Goal: Task Accomplishment & Management: Complete application form

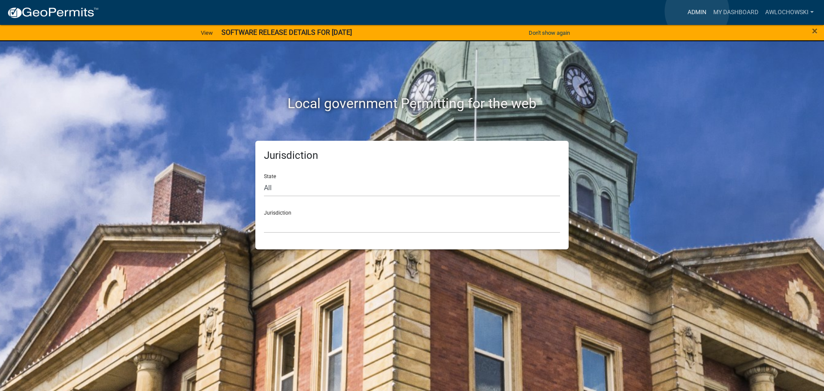
click at [697, 11] on link "Admin" at bounding box center [697, 12] width 26 height 16
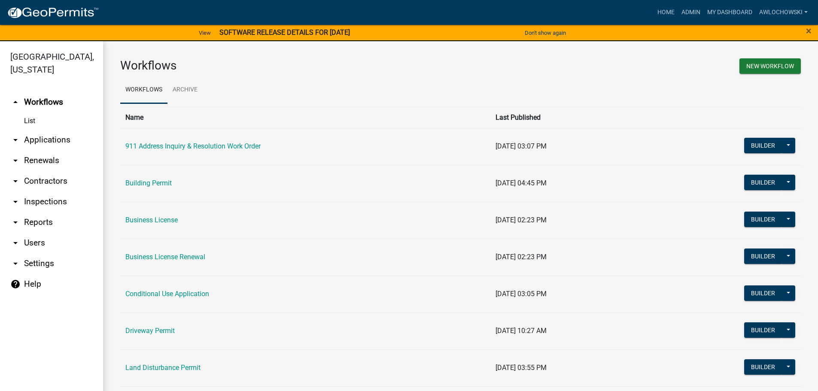
click at [53, 135] on link "arrow_drop_down Applications" at bounding box center [51, 140] width 103 height 21
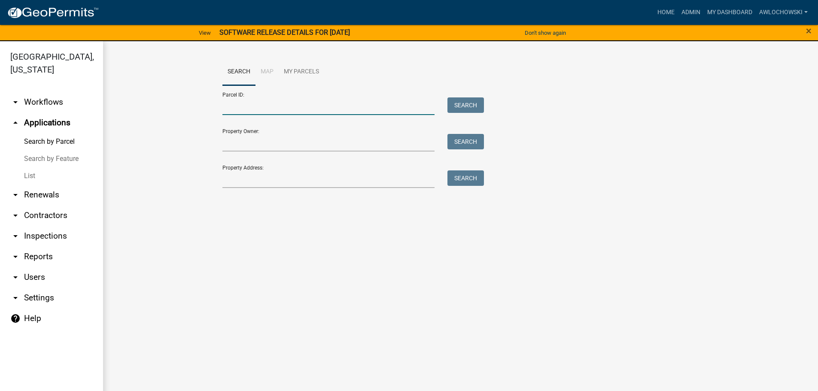
click at [230, 106] on input "Parcel ID:" at bounding box center [328, 106] width 213 height 18
type input "3103C 002"
click at [465, 102] on button "Search" at bounding box center [465, 104] width 36 height 15
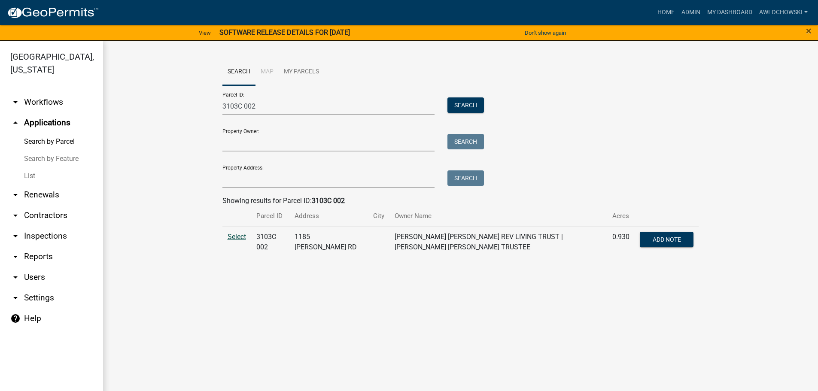
click at [232, 237] on span "Select" at bounding box center [237, 237] width 18 height 8
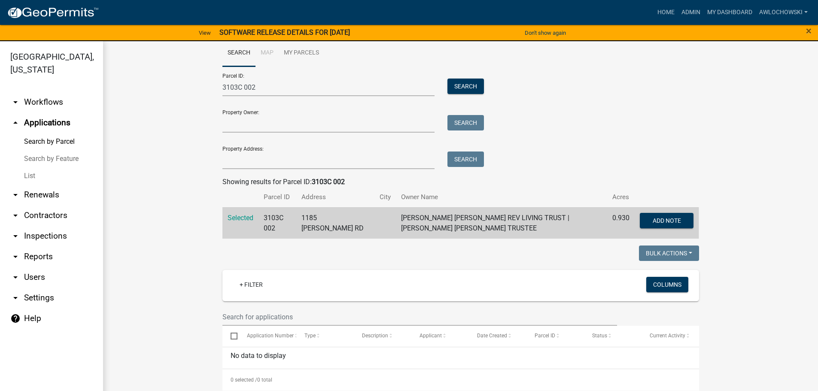
scroll to position [25, 0]
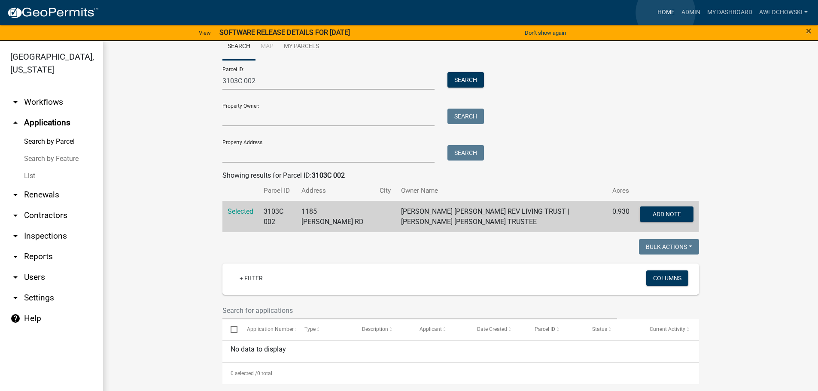
click at [665, 12] on link "Home" at bounding box center [666, 12] width 24 height 16
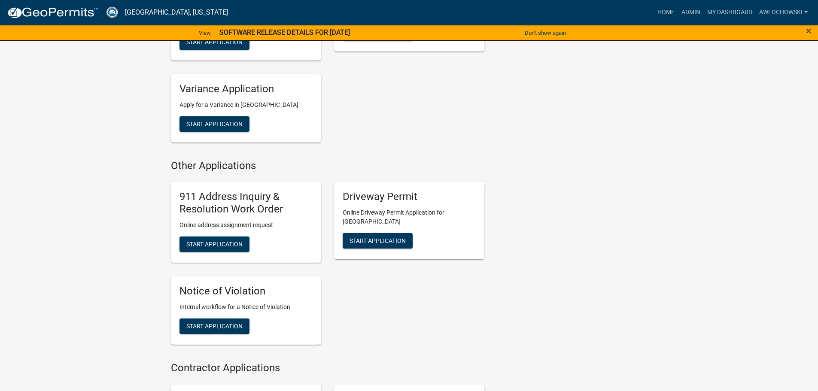
scroll to position [773, 0]
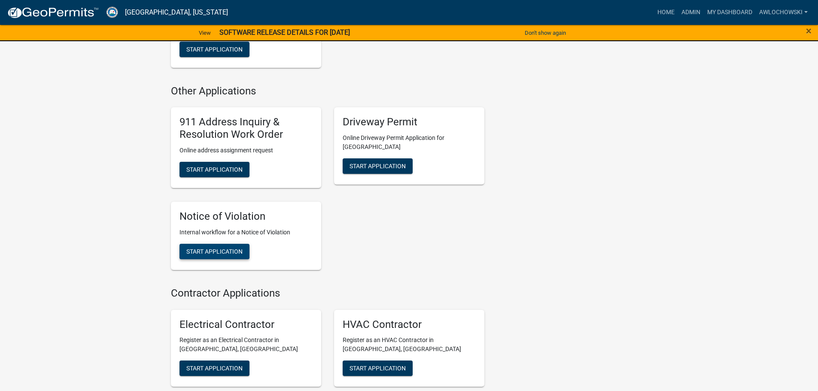
click at [213, 248] on span "Start Application" at bounding box center [214, 251] width 56 height 7
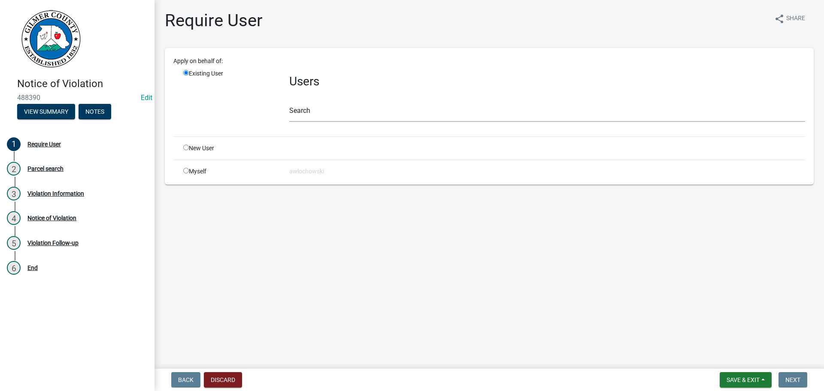
click at [185, 171] on input "radio" at bounding box center [186, 171] width 6 height 6
radio input "true"
radio input "false"
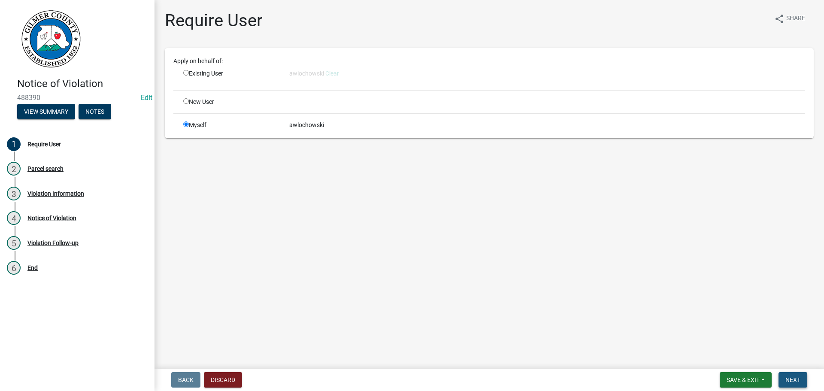
click at [788, 378] on span "Next" at bounding box center [793, 379] width 15 height 7
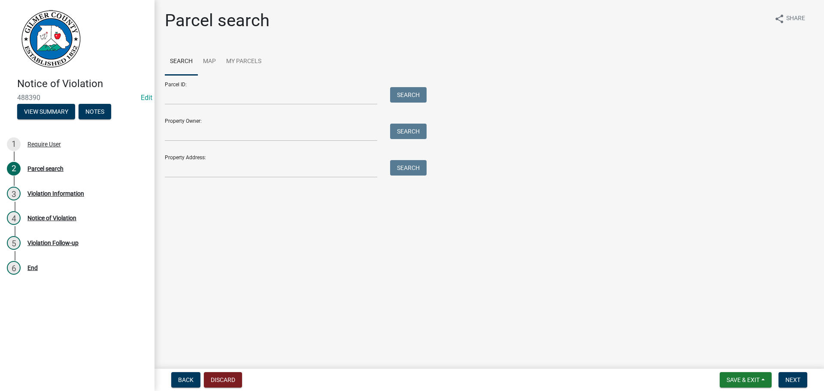
click at [162, 94] on div at bounding box center [270, 96] width 225 height 18
click at [169, 97] on input "Parcel ID:" at bounding box center [271, 96] width 213 height 18
type input "3103C 002"
click at [413, 93] on button "Search" at bounding box center [408, 94] width 36 height 15
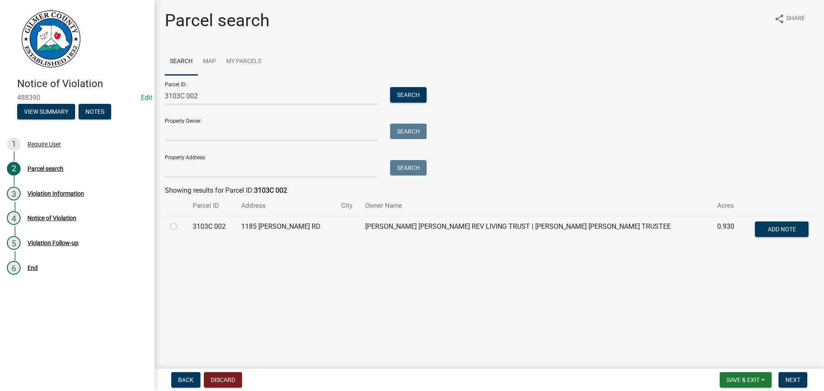
click at [180, 222] on label at bounding box center [180, 222] width 0 height 0
click at [180, 226] on 002 "radio" at bounding box center [183, 225] width 6 height 6
radio 002 "true"
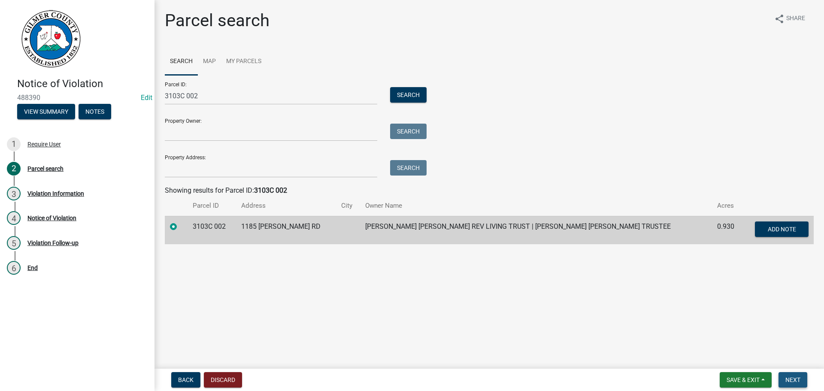
click at [795, 380] on span "Next" at bounding box center [793, 379] width 15 height 7
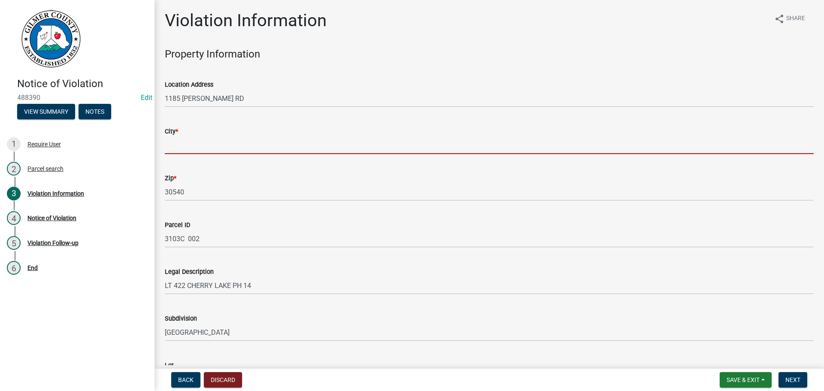
click at [174, 149] on input "City *" at bounding box center [489, 146] width 649 height 18
type input "Ellijay"
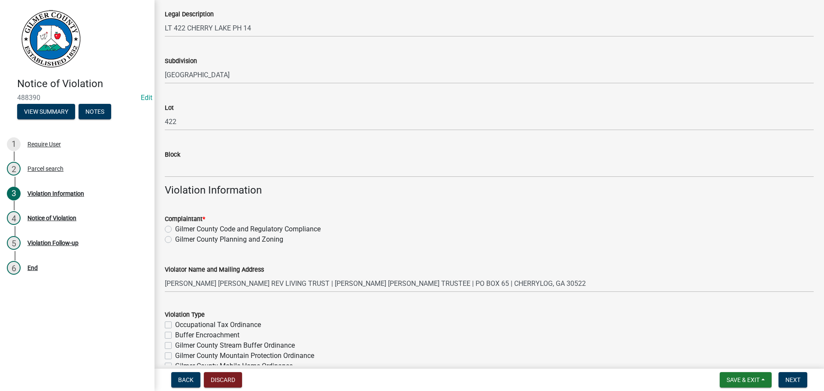
scroll to position [429, 0]
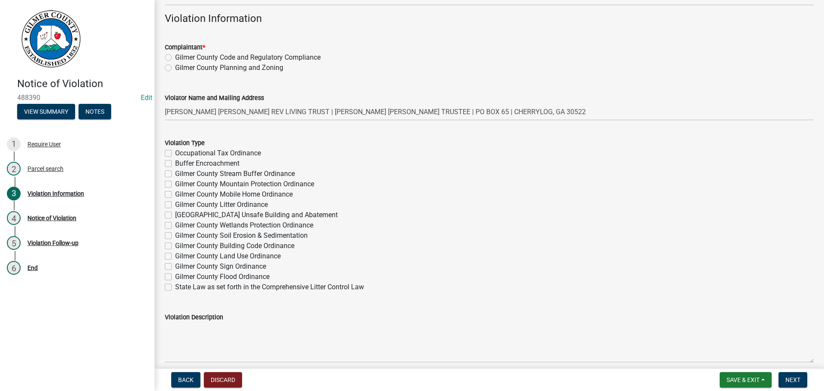
click at [175, 56] on label "Gilmer County Code and Regulatory Compliance" at bounding box center [248, 57] width 146 height 10
click at [175, 56] on input "Gilmer County Code and Regulatory Compliance" at bounding box center [178, 55] width 6 height 6
radio input "true"
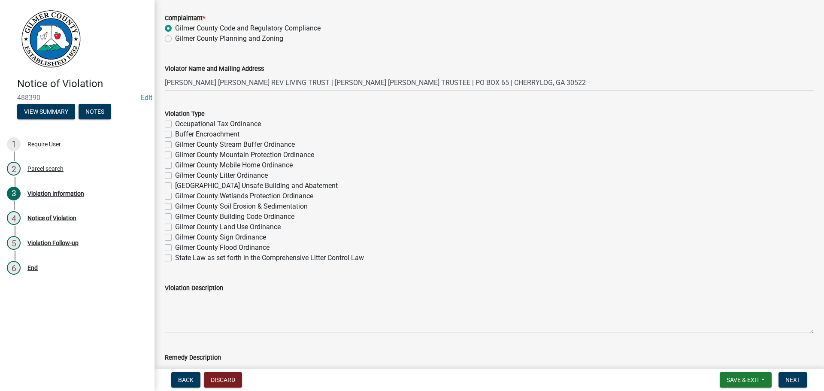
scroll to position [472, 0]
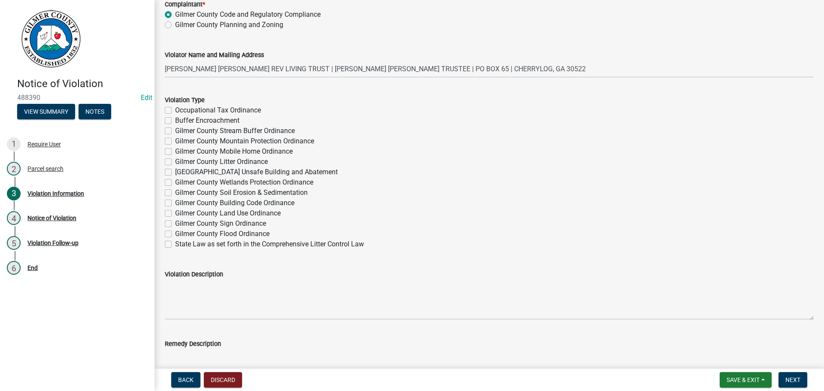
click at [175, 203] on label "Gilmer County Building Code Ordinance" at bounding box center [234, 203] width 119 height 10
click at [175, 203] on input "Gilmer County Building Code Ordinance" at bounding box center [178, 201] width 6 height 6
checkbox input "true"
checkbox input "false"
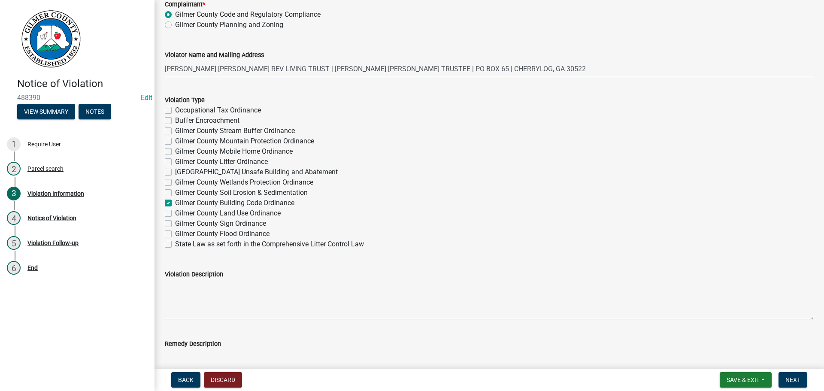
checkbox input "false"
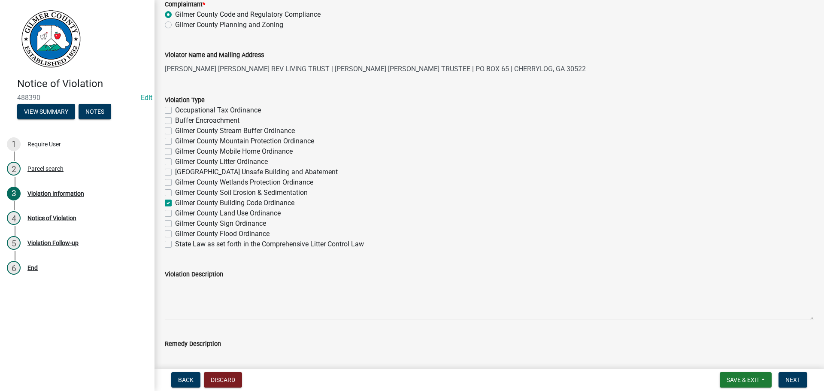
checkbox input "false"
checkbox input "true"
checkbox input "false"
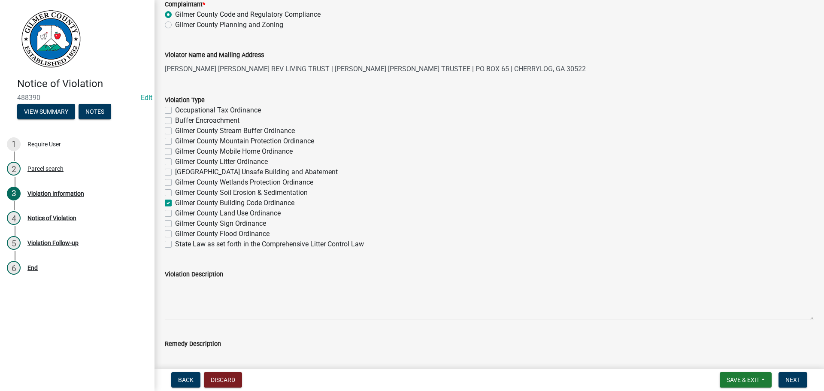
checkbox input "false"
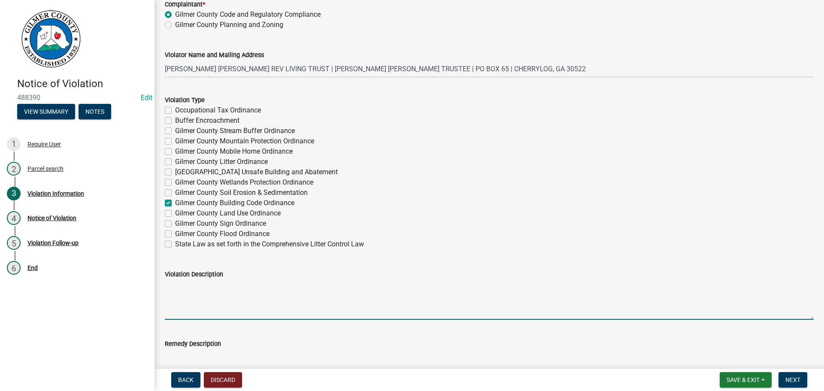
click at [170, 288] on textarea "Violation Description" at bounding box center [489, 299] width 649 height 40
click at [183, 350] on textarea "Remedy Description" at bounding box center [489, 369] width 649 height 40
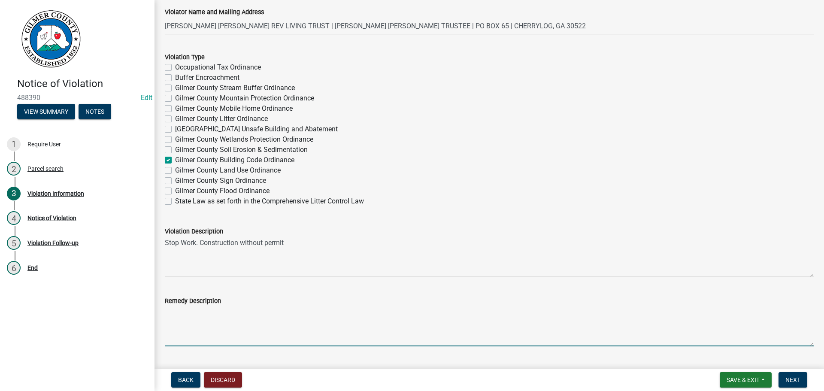
scroll to position [558, 0]
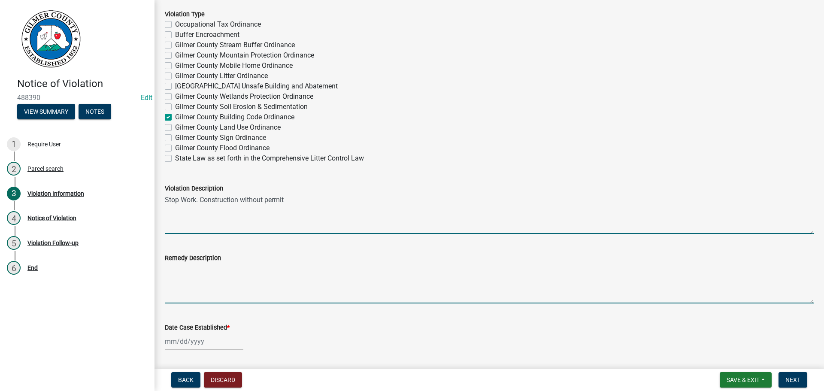
click at [285, 200] on textarea "Stop Work. Construction without permit" at bounding box center [489, 214] width 649 height 40
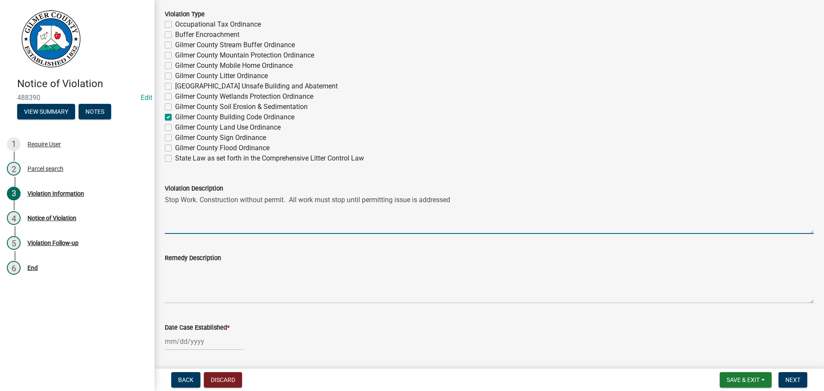
type textarea "Stop Work. Construction without permit. All work must stop until permitting iss…"
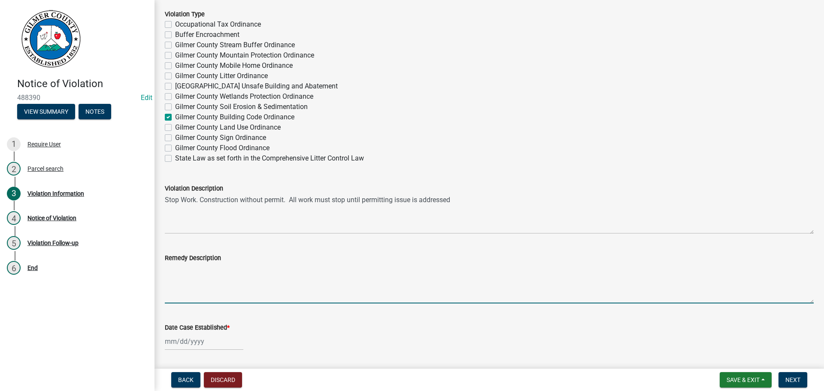
click at [170, 266] on textarea "Remedy Description" at bounding box center [489, 283] width 649 height 40
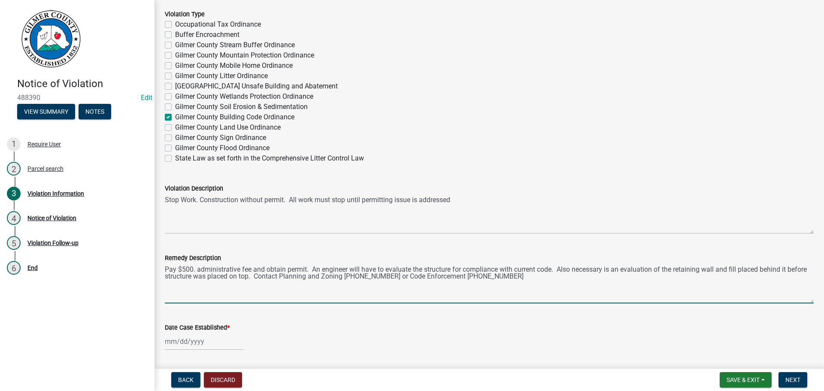
click at [272, 276] on textarea "Pay $500. administrative fee and obtain permit. An engineer will have to evalua…" at bounding box center [489, 283] width 649 height 40
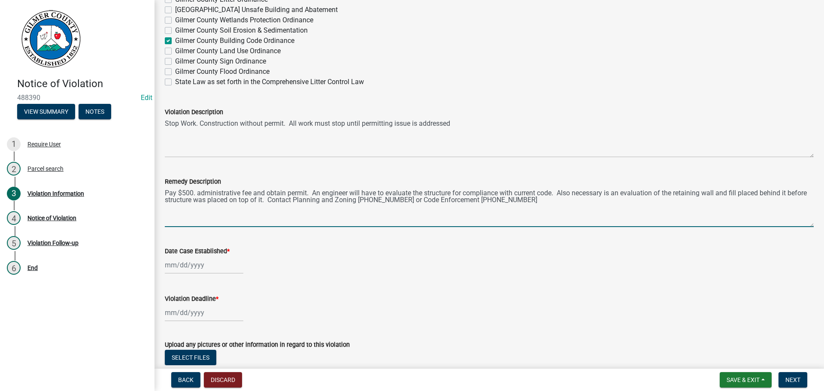
scroll to position [644, 0]
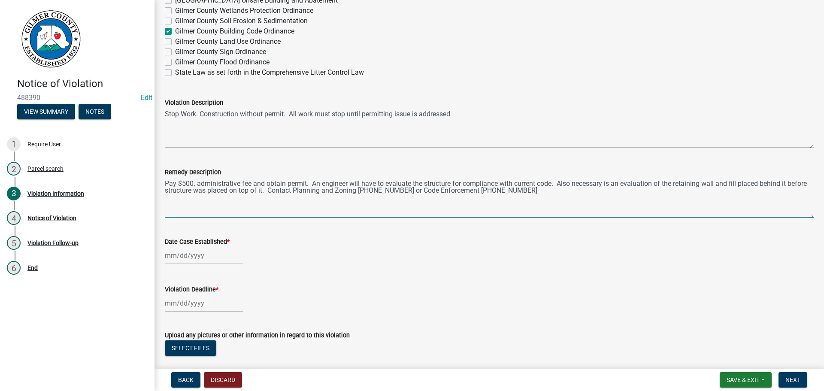
type textarea "Pay $500. administrative fee and obtain permit. An engineer will have to evalua…"
click at [193, 255] on div at bounding box center [204, 256] width 79 height 18
select select "10"
select select "2025"
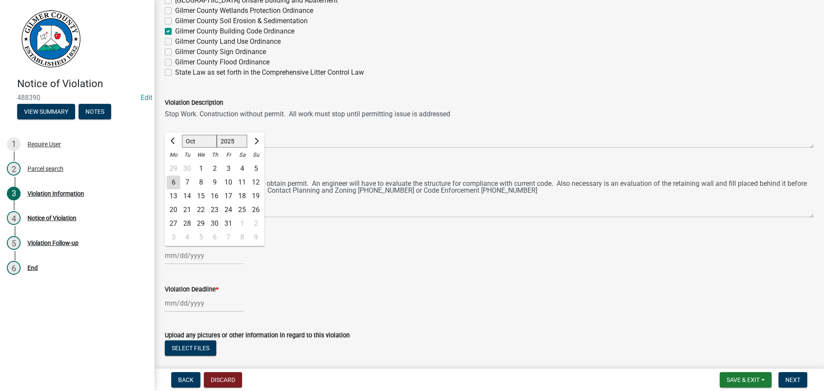
click at [172, 182] on div "6" at bounding box center [174, 183] width 14 height 14
type input "[DATE]"
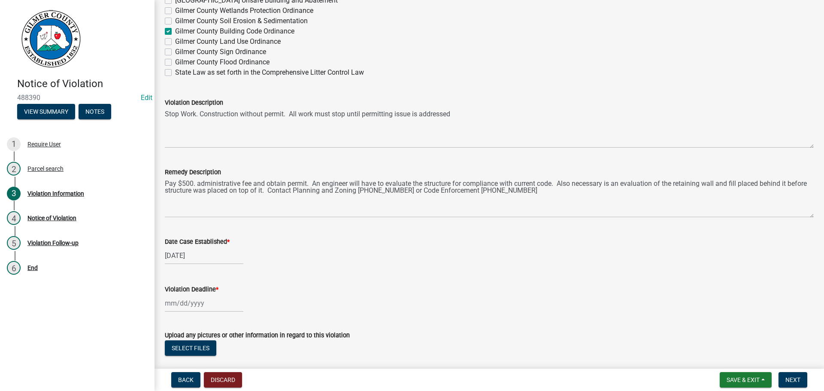
click at [194, 304] on div at bounding box center [204, 304] width 79 height 18
select select "10"
select select "2025"
click at [206, 191] on select "Jan Feb Mar Apr May Jun [DATE] Aug Sep Oct Nov Dec" at bounding box center [199, 188] width 35 height 13
select select "11"
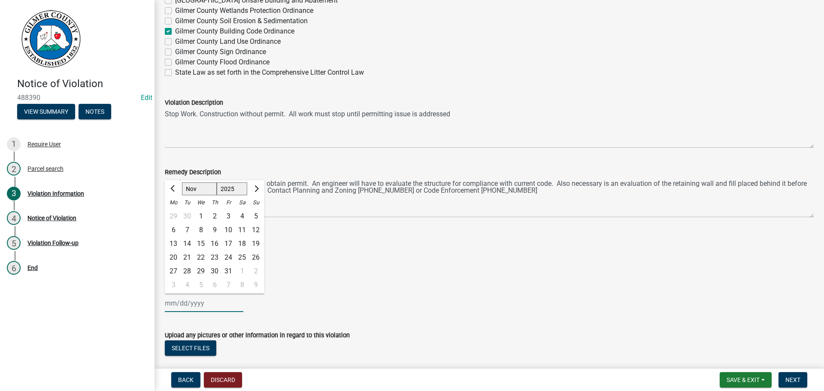
click at [182, 182] on select "Jan Feb Mar Apr May Jun [DATE] Aug Sep Oct Nov Dec" at bounding box center [199, 188] width 35 height 13
click at [215, 228] on div "6" at bounding box center [215, 230] width 14 height 14
type input "[DATE]"
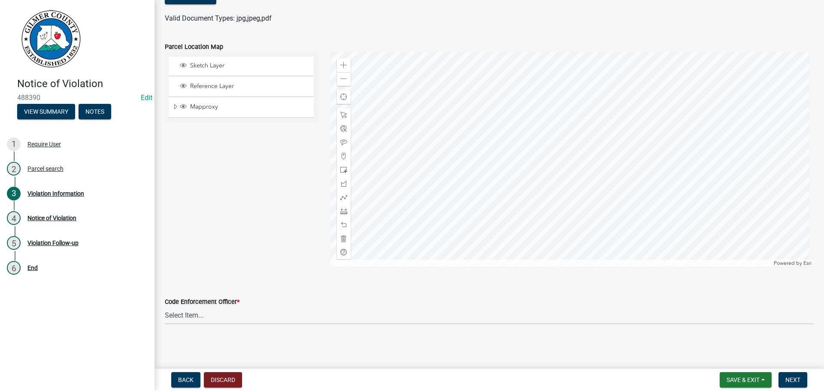
scroll to position [996, 0]
click at [181, 315] on select "Select Item... [PERSON_NAME] [PERSON_NAME] [PERSON_NAME] [PERSON_NAME] [PERSON_…" at bounding box center [489, 316] width 649 height 18
click at [165, 307] on select "Select Item... [PERSON_NAME] [PERSON_NAME] [PERSON_NAME] [PERSON_NAME] [PERSON_…" at bounding box center [489, 316] width 649 height 18
select select "f3ceb3fd-6d25-43c8-a8d6-5ddeb18f621b"
click at [785, 375] on button "Next" at bounding box center [793, 379] width 29 height 15
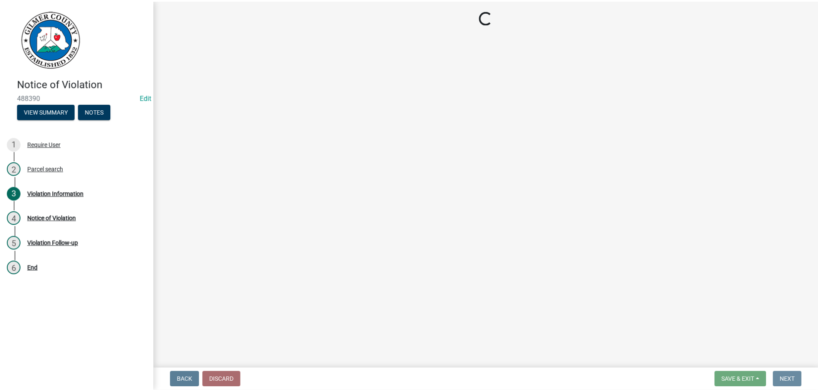
scroll to position [0, 0]
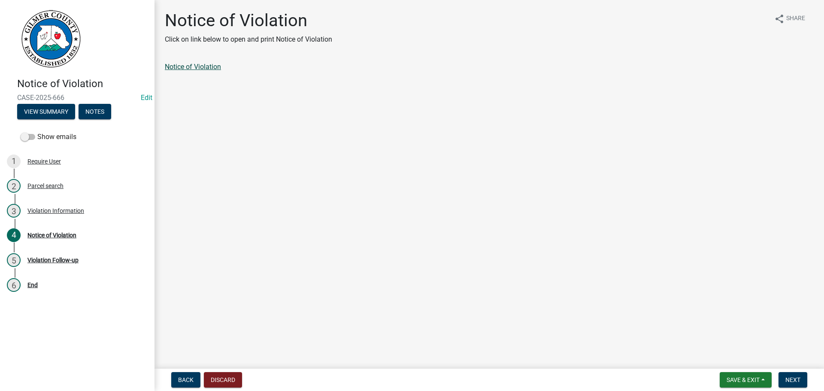
click at [199, 67] on link "Notice of Violation" at bounding box center [193, 67] width 56 height 8
click at [747, 381] on span "Save & Exit" at bounding box center [743, 379] width 33 height 7
click at [743, 351] on button "Save & Exit" at bounding box center [737, 357] width 69 height 21
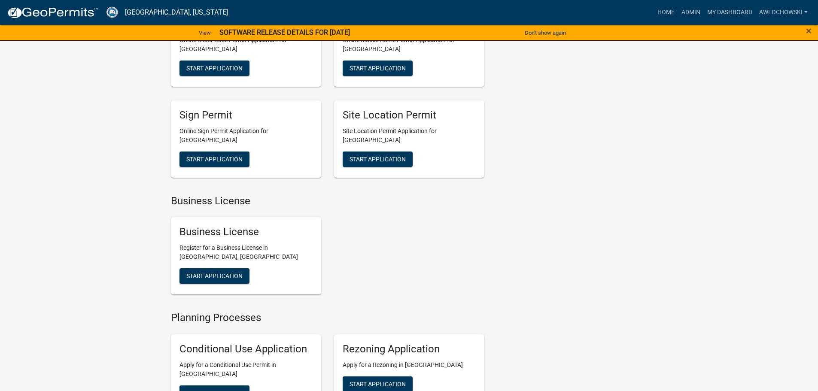
scroll to position [343, 0]
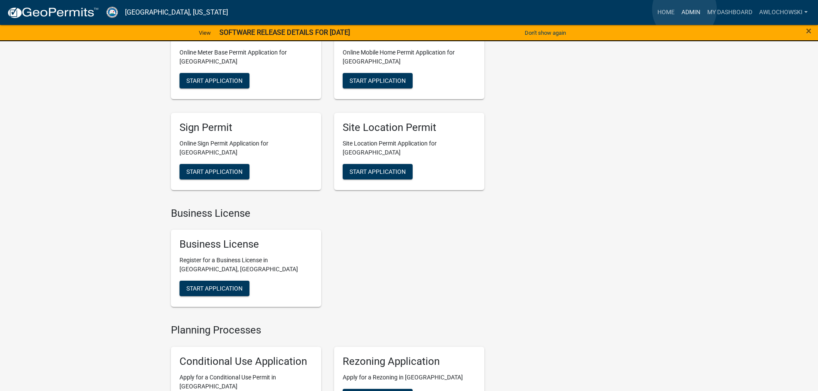
click at [685, 10] on link "Admin" at bounding box center [691, 12] width 26 height 16
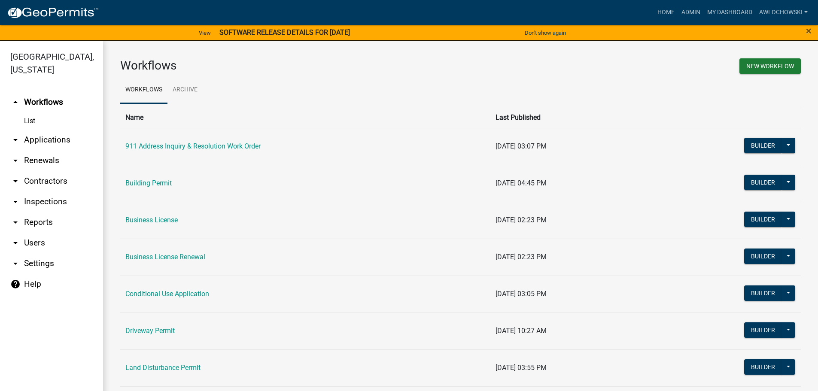
click at [49, 138] on link "arrow_drop_down Applications" at bounding box center [51, 140] width 103 height 21
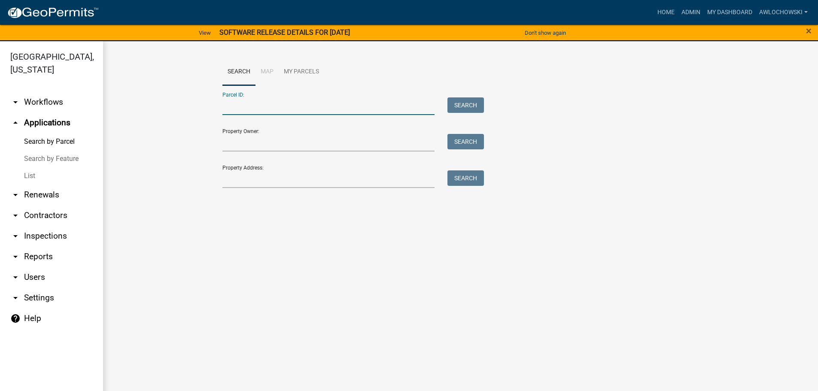
click at [226, 102] on input "Parcel ID:" at bounding box center [328, 106] width 213 height 18
type input "3052AX 010"
click at [461, 103] on button "Search" at bounding box center [465, 104] width 36 height 15
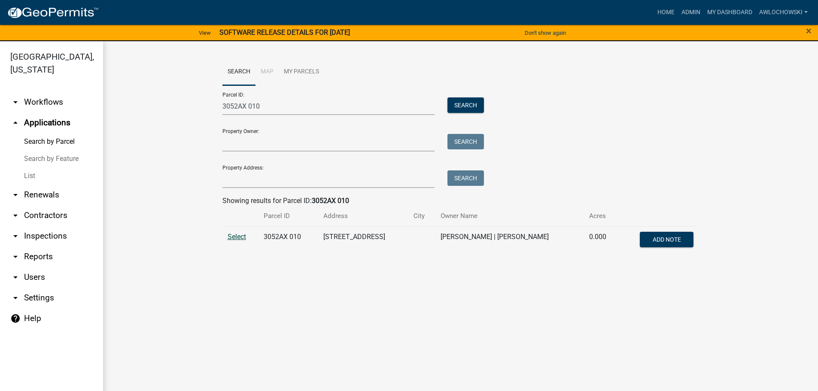
click at [241, 234] on span "Select" at bounding box center [237, 237] width 18 height 8
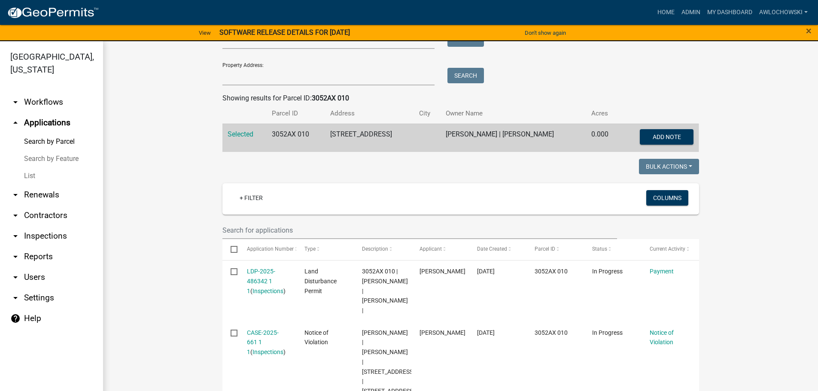
scroll to position [129, 0]
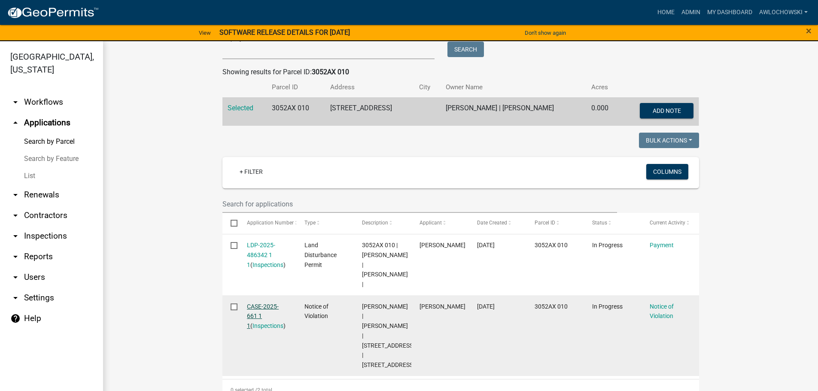
click at [265, 308] on link "CASE-2025-661 1 1" at bounding box center [263, 316] width 32 height 27
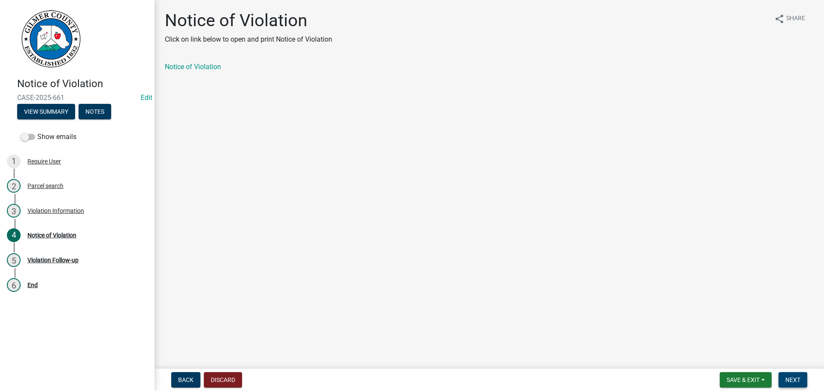
click at [795, 377] on span "Next" at bounding box center [793, 379] width 15 height 7
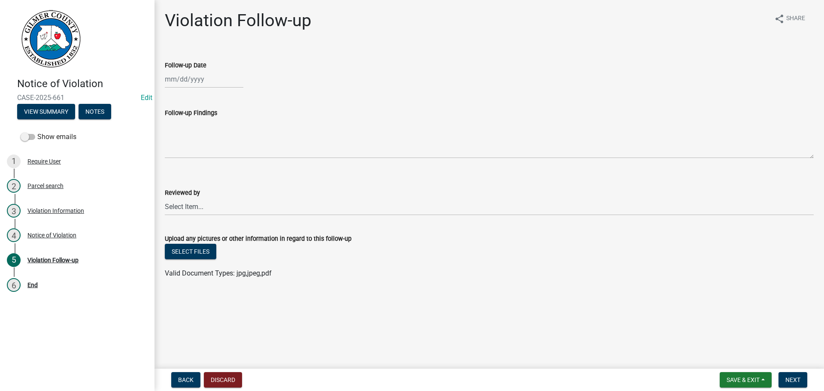
click at [170, 80] on div at bounding box center [204, 79] width 79 height 18
select select "10"
select select "2025"
click at [175, 138] on div "6" at bounding box center [174, 139] width 14 height 14
type input "[DATE]"
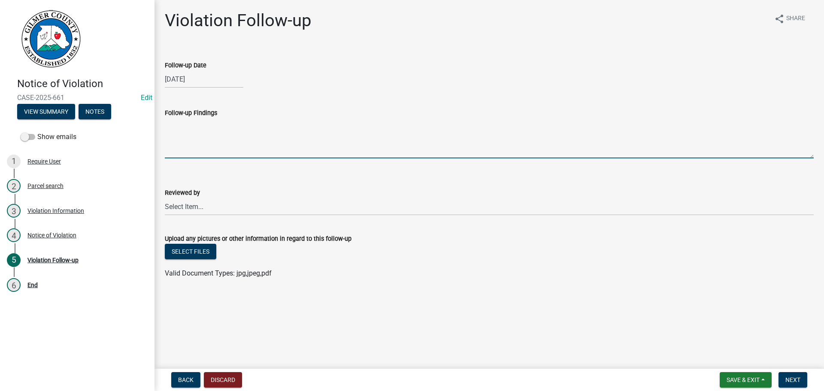
click at [175, 138] on textarea "Follow-up Findings" at bounding box center [489, 138] width 649 height 40
click at [364, 124] on textarea "Permit obtained. Was EPD complaint and contractor [PERSON_NAME]" at bounding box center [489, 138] width 649 height 40
click at [400, 122] on textarea "Permit obtained. Was EPD complaint and contractor [PERSON_NAME] reminded" at bounding box center [489, 138] width 649 height 40
type textarea "Permit obtained. Was EPD complaint and contractor [PERSON_NAME] reminded permit…"
click at [190, 209] on select "Select Item... [PERSON_NAME] [PERSON_NAME] [PERSON_NAME] [PERSON_NAME] [PERSON_…" at bounding box center [489, 207] width 649 height 18
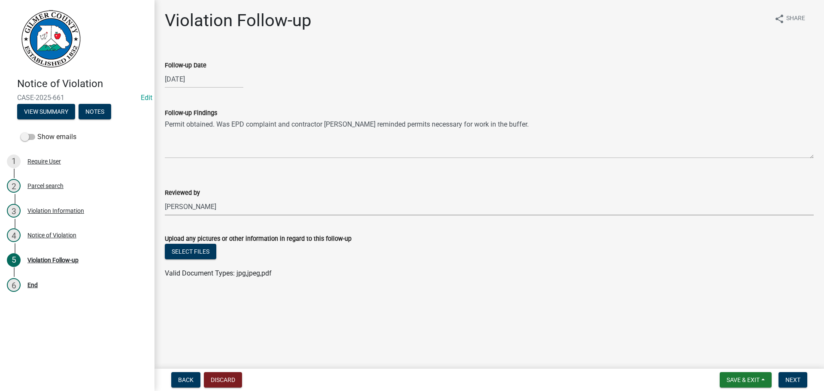
click at [165, 198] on select "Select Item... [PERSON_NAME] [PERSON_NAME] [PERSON_NAME] [PERSON_NAME] [PERSON_…" at bounding box center [489, 207] width 649 height 18
select select "f3ceb3fd-6d25-43c8-a8d6-5ddeb18f621b"
click at [798, 377] on span "Next" at bounding box center [793, 379] width 15 height 7
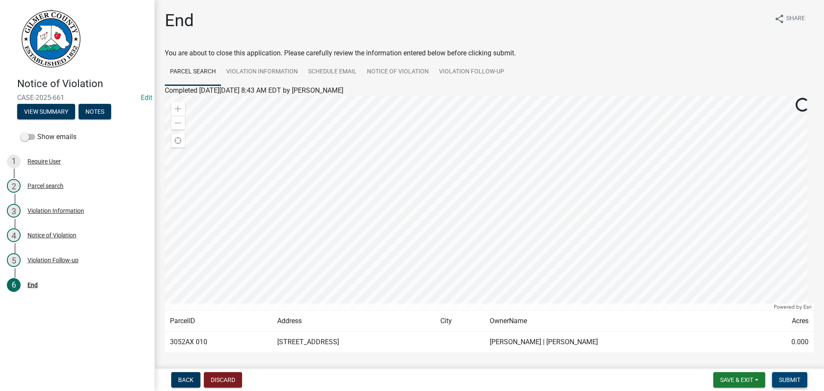
click at [797, 377] on span "Submit" at bounding box center [789, 379] width 21 height 7
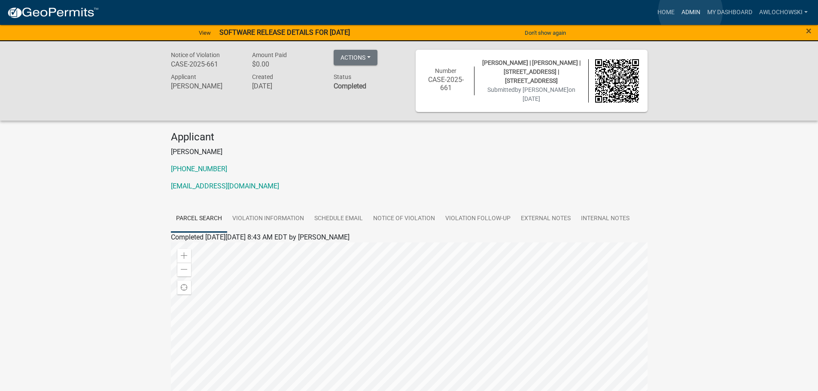
click at [690, 11] on link "Admin" at bounding box center [691, 12] width 26 height 16
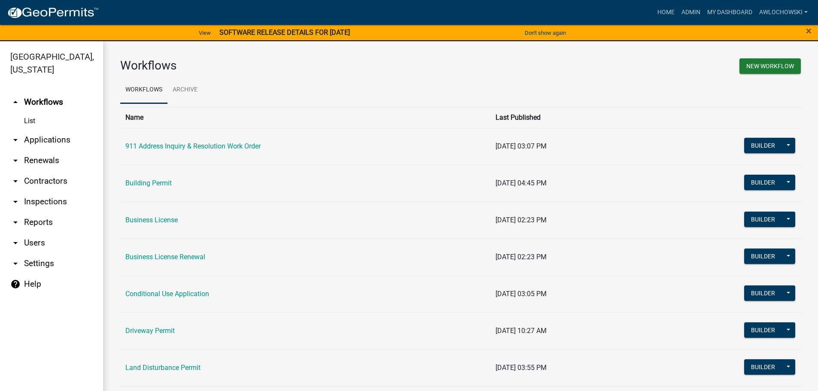
click at [46, 138] on link "arrow_drop_down Applications" at bounding box center [51, 140] width 103 height 21
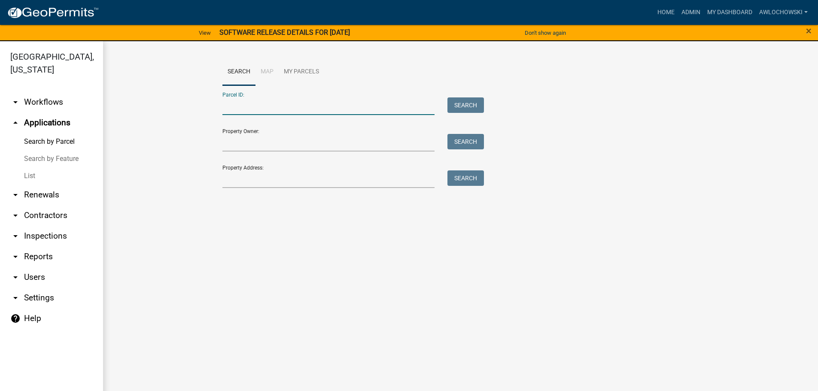
click at [224, 104] on input "Parcel ID:" at bounding box center [328, 106] width 213 height 18
type input "3067 088A"
click at [470, 103] on button "Search" at bounding box center [465, 104] width 36 height 15
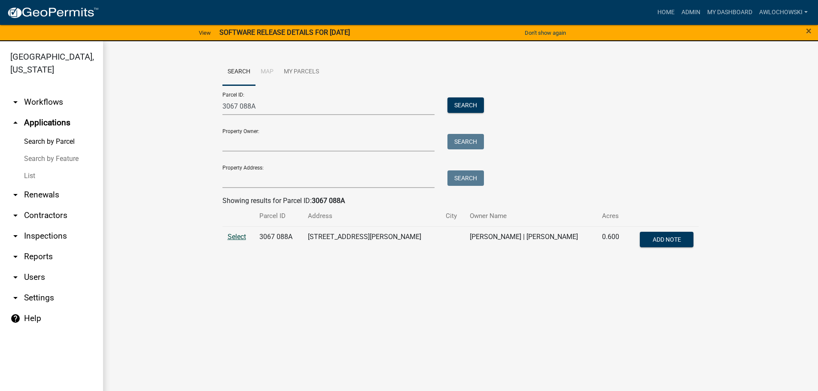
click at [240, 237] on span "Select" at bounding box center [237, 237] width 18 height 8
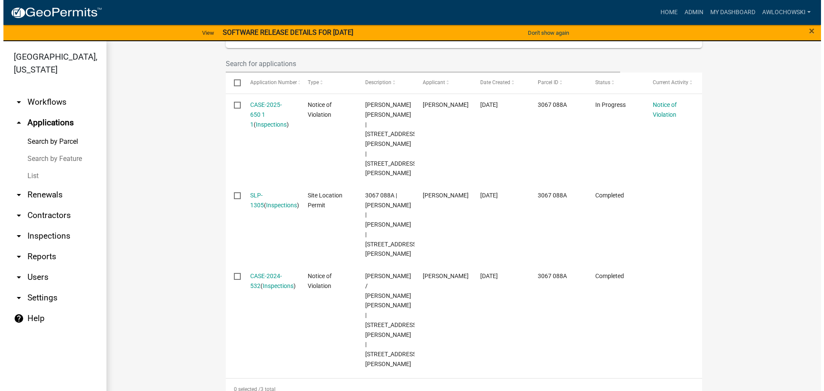
scroll to position [275, 0]
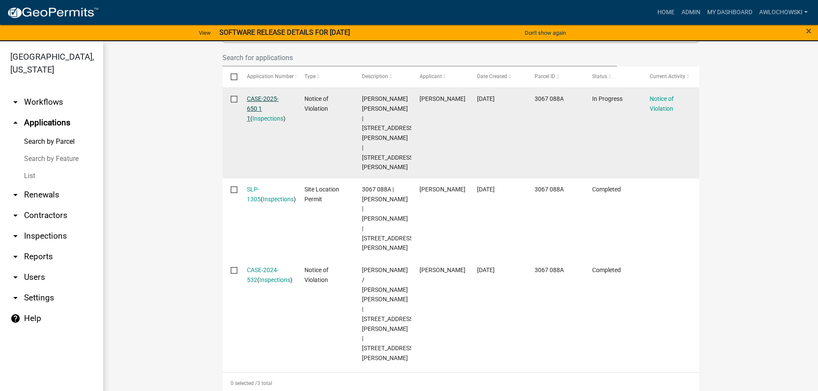
click at [252, 98] on link "CASE-2025-650 1 1" at bounding box center [263, 108] width 32 height 27
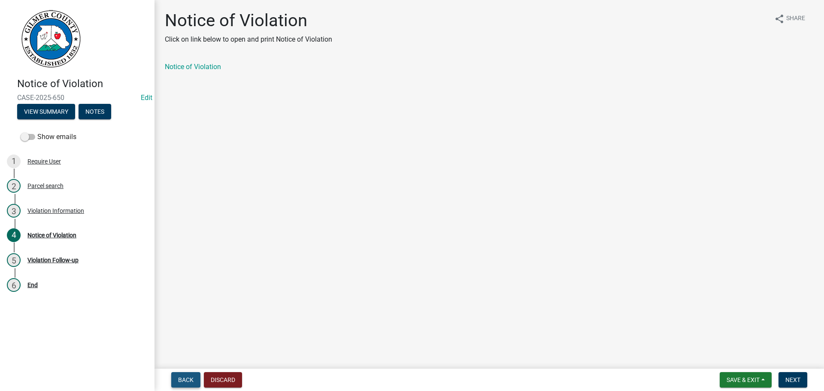
click at [180, 381] on span "Back" at bounding box center [185, 379] width 15 height 7
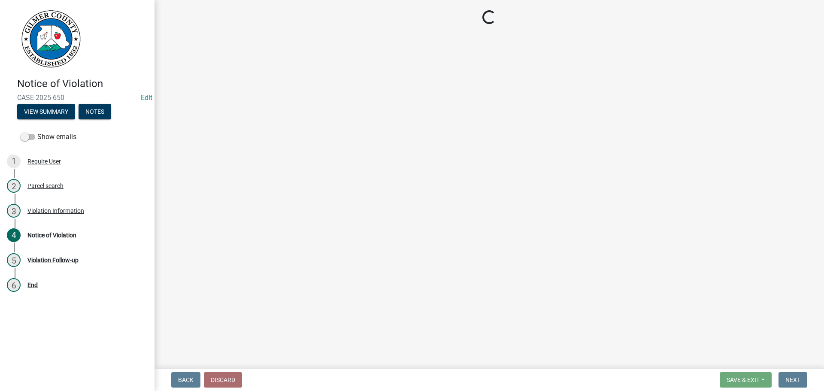
select select "f3ceb3fd-6d25-43c8-a8d6-5ddeb18f621b"
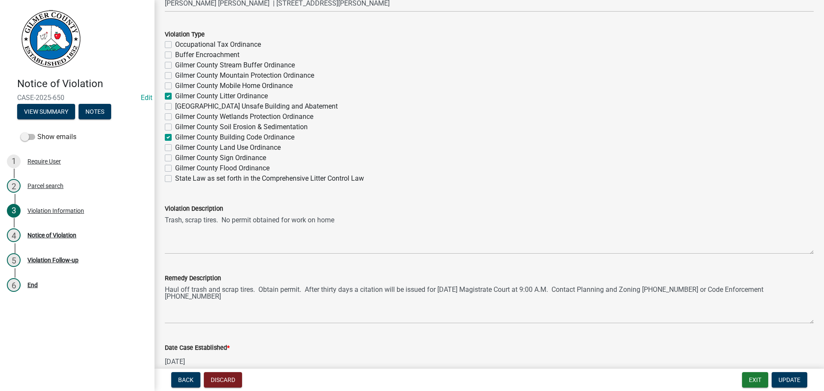
scroll to position [558, 0]
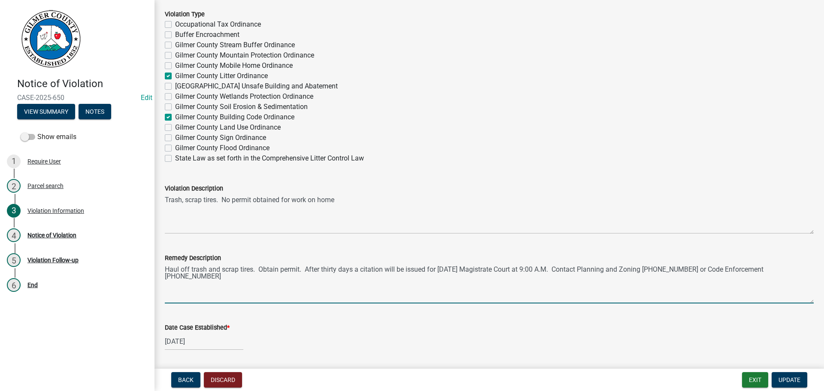
click at [404, 270] on textarea "Haul off trash and scrap tires. Obtain permit. After thirty days a citation wil…" at bounding box center [489, 283] width 649 height 40
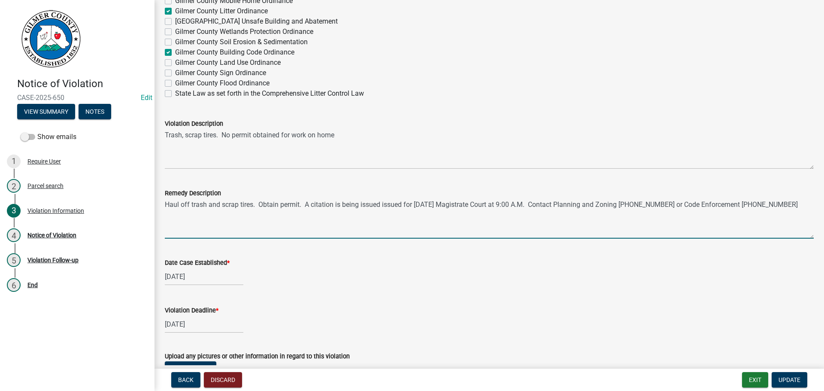
scroll to position [644, 0]
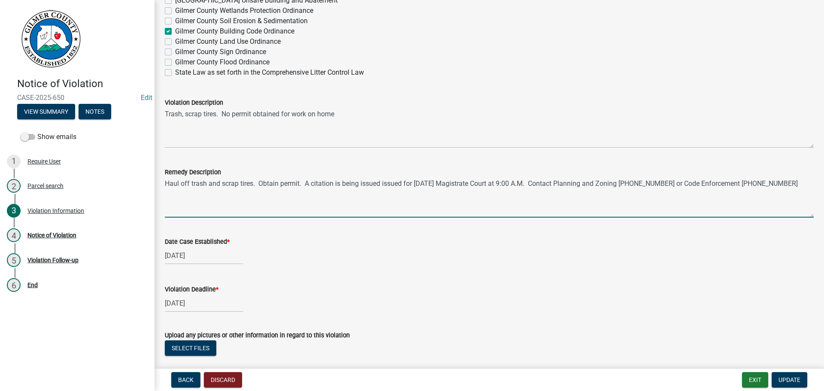
type textarea "Haul off trash and scrap tires. Obtain permit. A citation is being issued issue…"
select select "10"
select select "2025"
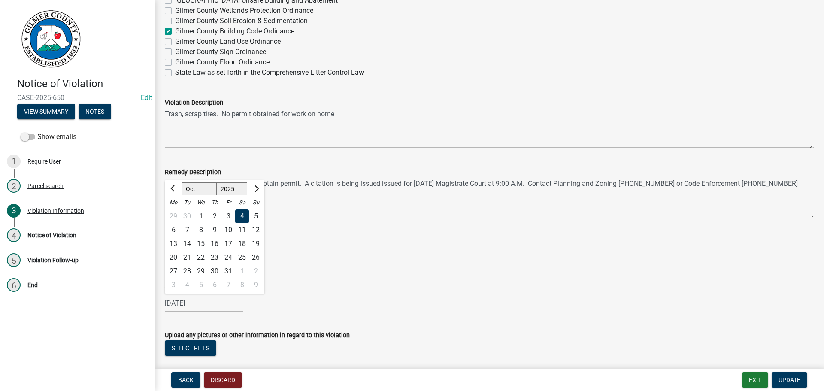
click at [183, 300] on div "[DATE] [PERSON_NAME] Apr May Jun [DATE] Aug Sep Oct Nov [DATE] 1526 1527 1528 1…" at bounding box center [204, 304] width 79 height 18
click at [228, 238] on div "17" at bounding box center [229, 244] width 14 height 14
type input "[DATE]"
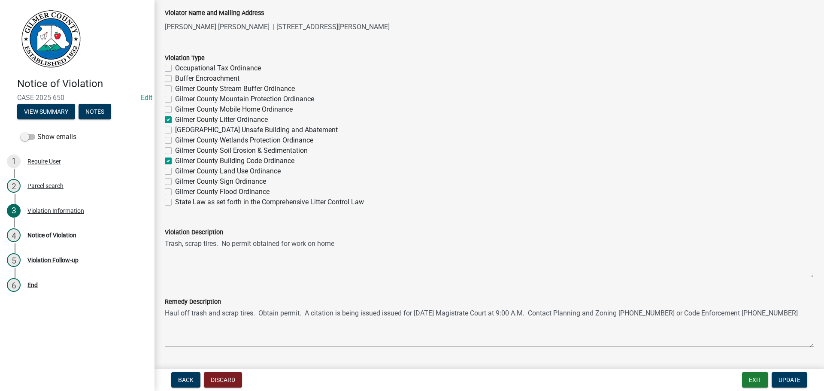
scroll to position [515, 0]
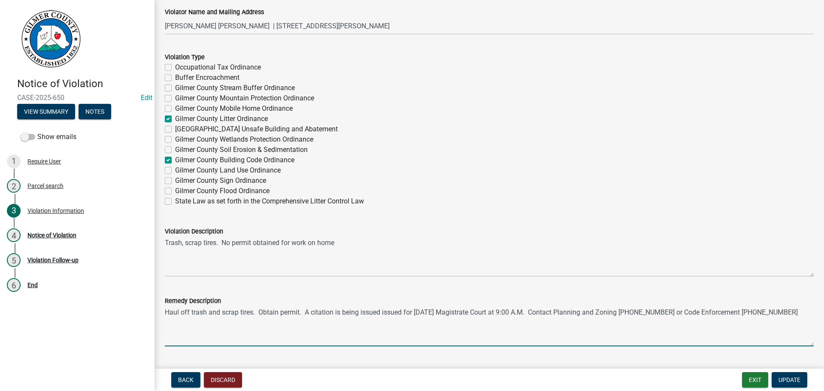
click at [302, 312] on textarea "Haul off trash and scrap tires. Obtain permit. A citation is being issued issue…" at bounding box center [489, 326] width 649 height 40
type textarea "A citation is being issued issued for [DATE] Magistrate Court at 9:00 A.M. Cont…"
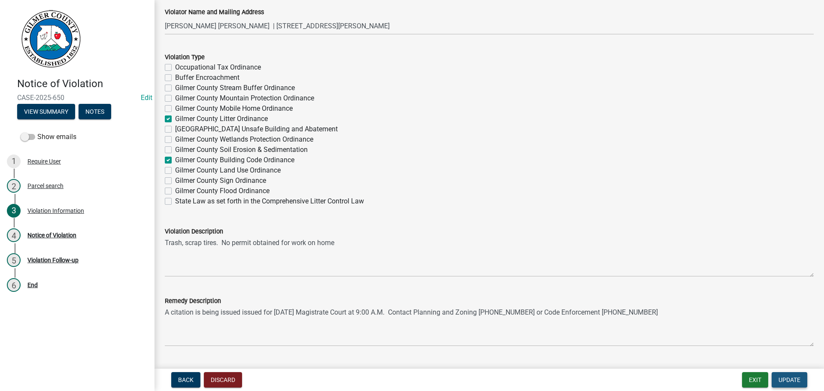
click at [789, 376] on span "Update" at bounding box center [790, 379] width 22 height 7
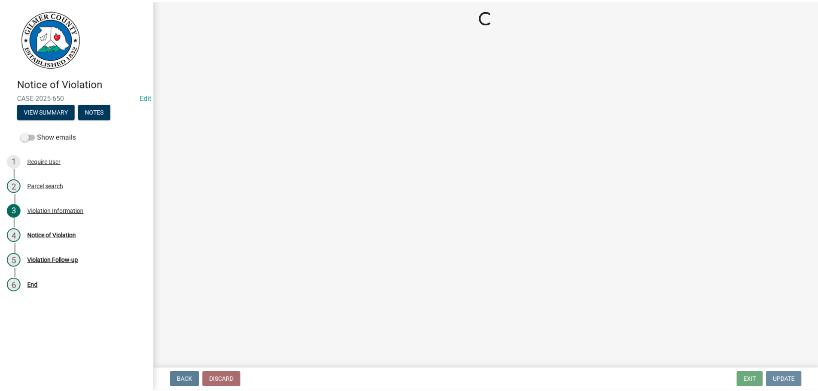
scroll to position [0, 0]
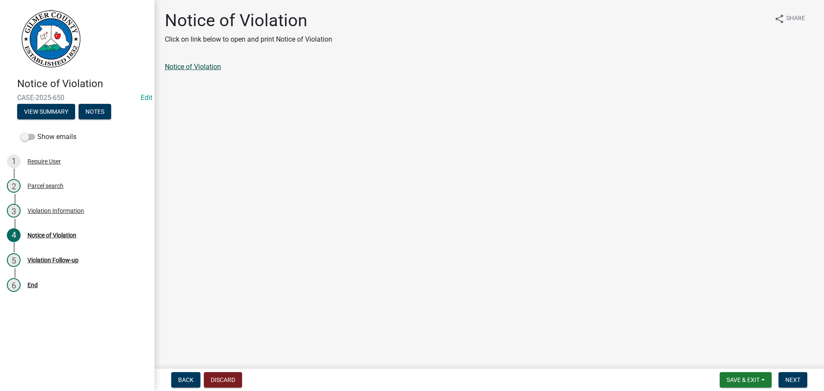
click at [196, 66] on link "Notice of Violation" at bounding box center [193, 67] width 56 height 8
click at [745, 379] on span "Save & Exit" at bounding box center [743, 379] width 33 height 7
click at [743, 353] on button "Save & Exit" at bounding box center [737, 357] width 69 height 21
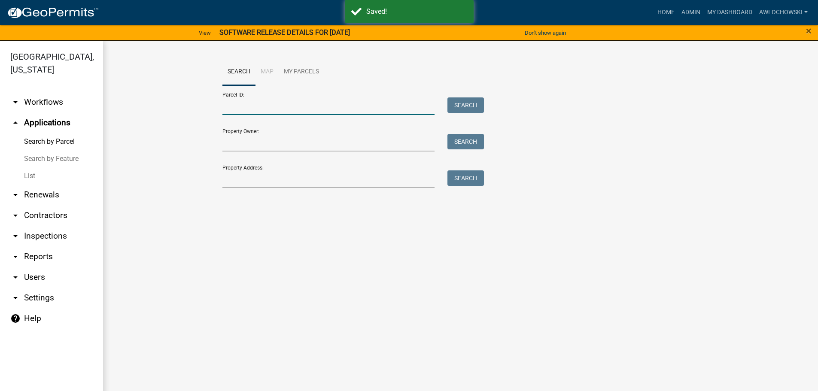
click at [228, 109] on input "Parcel ID:" at bounding box center [328, 106] width 213 height 18
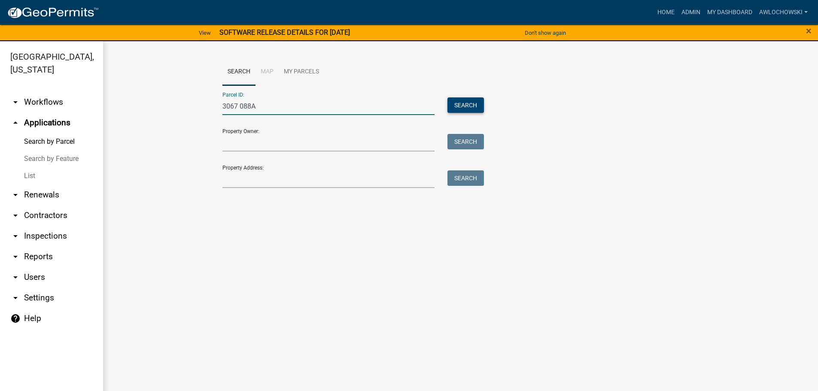
type input "3067 088A"
click at [470, 101] on button "Search" at bounding box center [465, 104] width 36 height 15
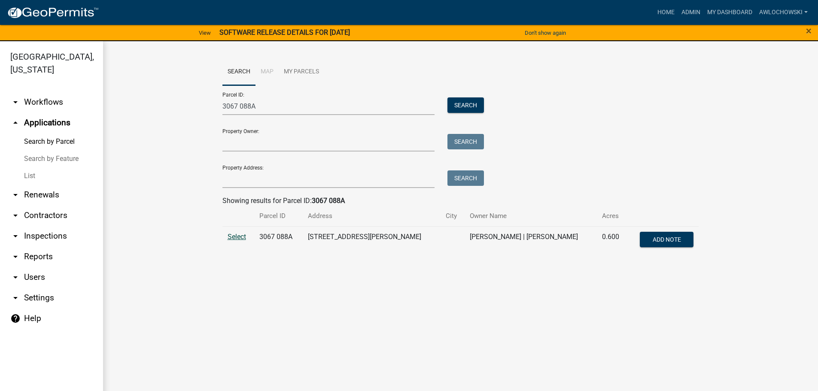
click at [242, 237] on span "Select" at bounding box center [237, 237] width 18 height 8
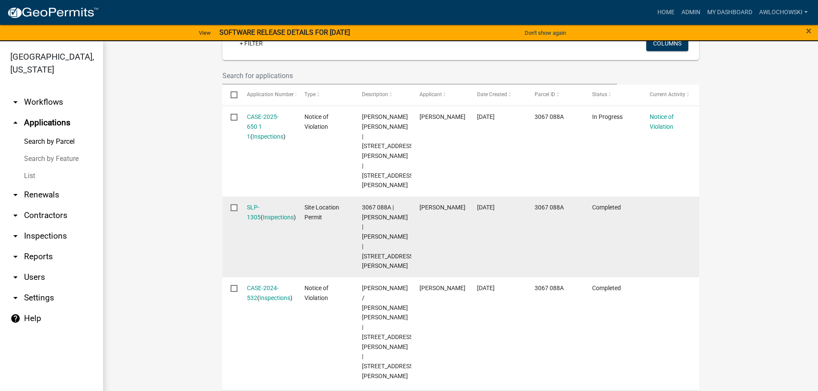
scroll to position [258, 0]
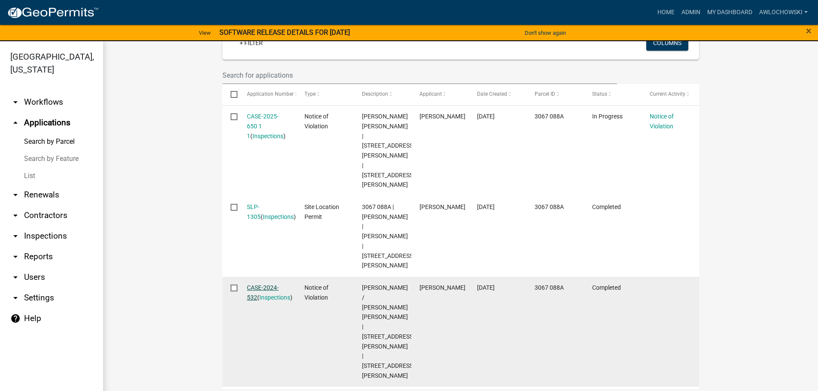
click at [263, 287] on link "CASE-2024-532" at bounding box center [263, 292] width 32 height 17
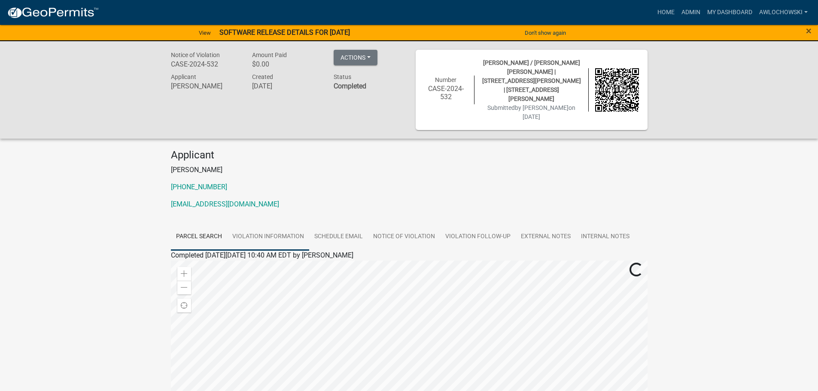
click at [276, 223] on link "Violation Information" at bounding box center [268, 236] width 82 height 27
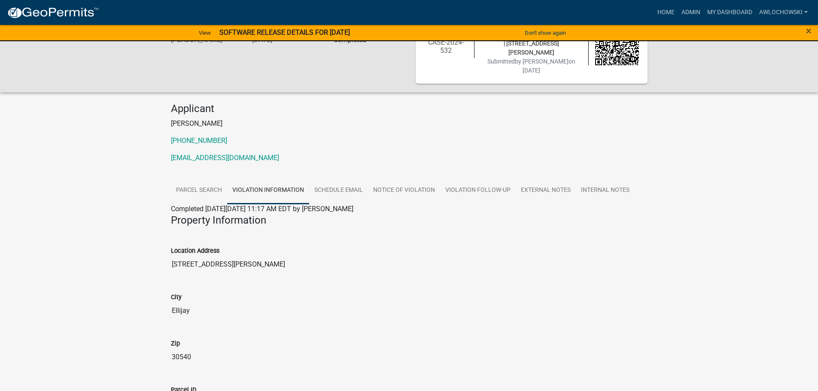
scroll to position [43, 0]
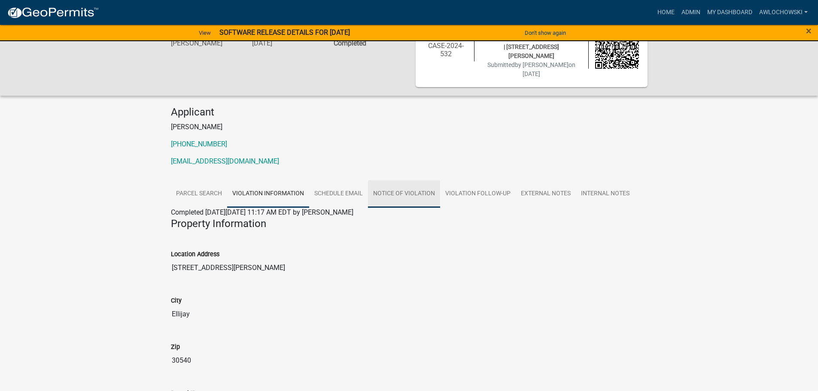
click at [410, 182] on link "Notice of Violation" at bounding box center [404, 193] width 72 height 27
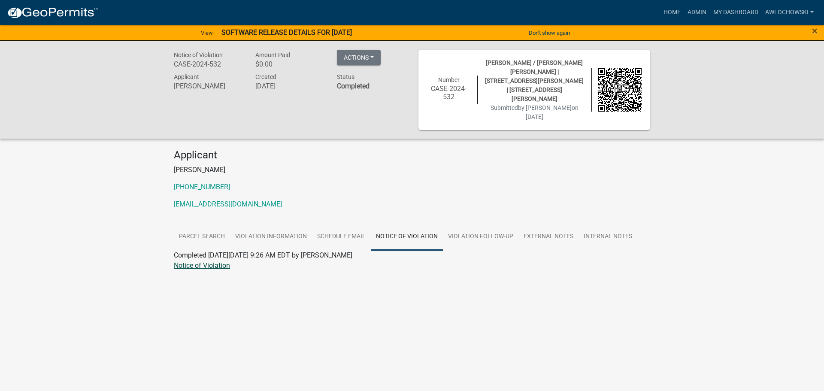
click at [207, 261] on link "Notice of Violation" at bounding box center [202, 265] width 56 height 8
